Goal: Complete application form: Complete application form

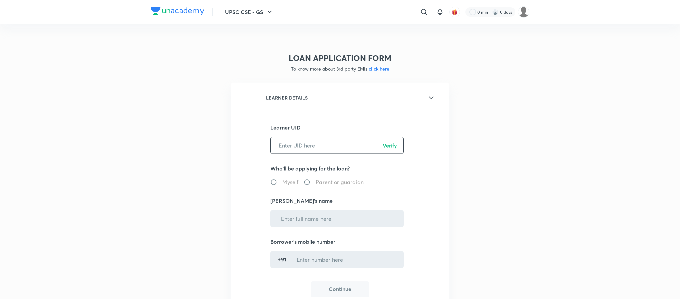
click at [300, 146] on input "text" at bounding box center [337, 145] width 133 height 17
paste input "N96TQZVYGL"
click at [397, 145] on input "N96TQZVYGL" at bounding box center [337, 145] width 133 height 17
type input "N96TQZVYGL"
click at [394, 145] on p "Verify" at bounding box center [390, 146] width 14 height 8
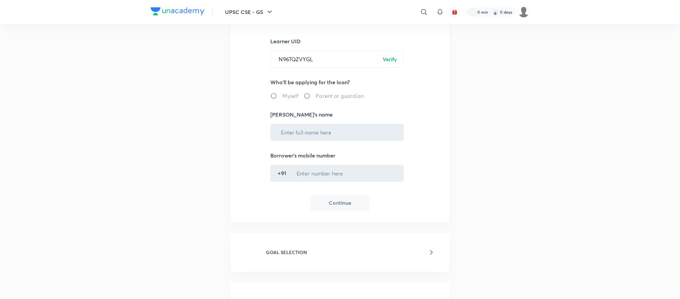
scroll to position [100, 0]
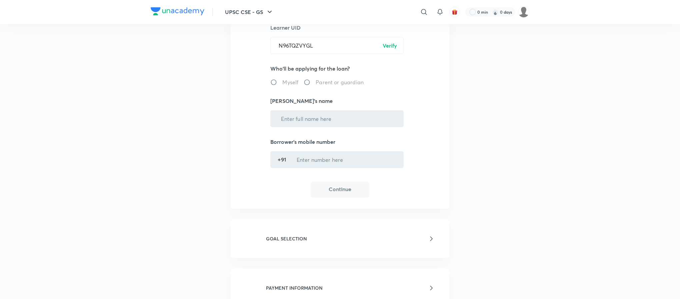
radio input "true"
type input "[PERSON_NAME]"
type input "******0219"
click at [326, 191] on button "Continue" at bounding box center [340, 189] width 59 height 16
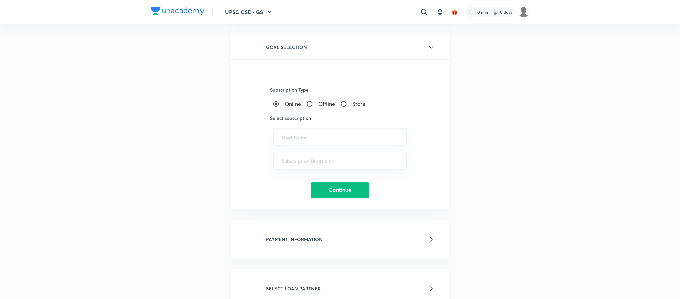
click at [210, 176] on div "LOAN APPLICATION FORM To know more about 3rd party EMIs click here LEARNER DETA…" at bounding box center [340, 133] width 267 height 392
click at [304, 138] on input "text" at bounding box center [340, 137] width 117 height 6
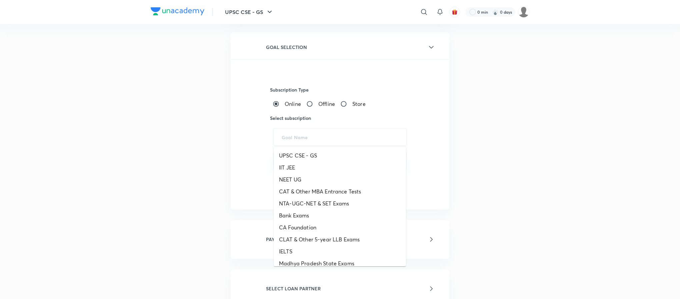
paste input "ICONIC - UPSC CSE - GS, UPSC CSE - Iconic Pro, UPSC CSE - Optional"
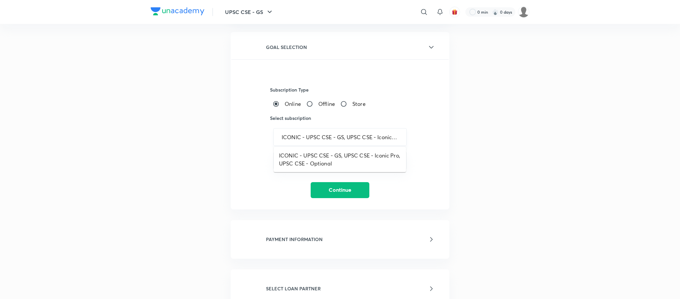
scroll to position [0, 60]
click at [302, 160] on li "ICONIC - UPSC CSE - GS, UPSC CSE - Iconic Pro, UPSC CSE - Optional" at bounding box center [340, 160] width 132 height 20
type input "ICONIC - UPSC CSE - GS, UPSC CSE - Iconic Pro, UPSC CSE - Optional"
click at [302, 160] on input "text" at bounding box center [340, 161] width 117 height 6
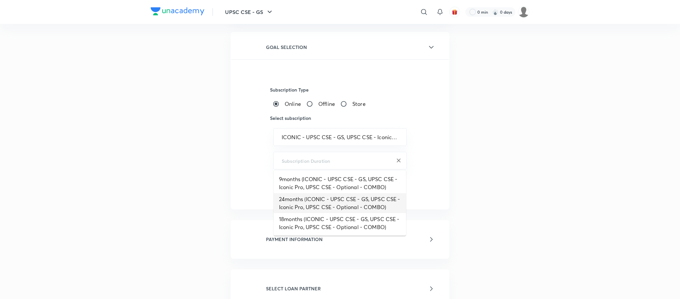
click at [302, 206] on li "24months (ICONIC - UPSC CSE - GS, UPSC CSE - Iconic Pro, UPSC CSE - Optional - …" at bounding box center [340, 203] width 132 height 20
type input "24months (ICONIC - UPSC CSE - GS, UPSC CSE - Iconic Pro, UPSC CSE - Optional - …"
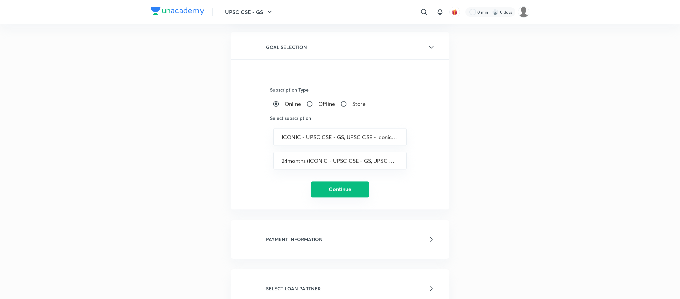
click at [331, 189] on button "Continue" at bounding box center [340, 190] width 59 height 16
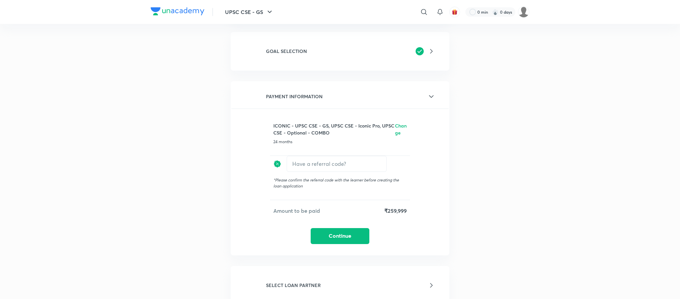
click at [331, 231] on button "Continue" at bounding box center [340, 236] width 59 height 16
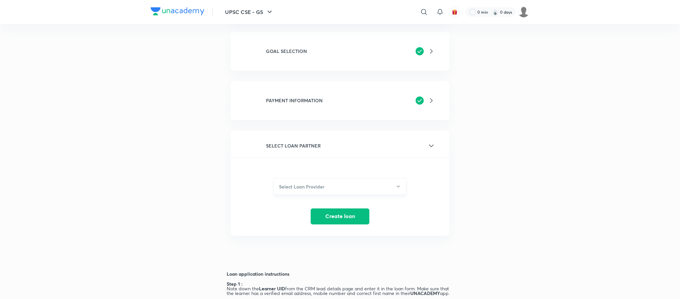
click at [304, 185] on h6 "Select Loan Provider" at bounding box center [301, 186] width 45 height 7
